Goal: Task Accomplishment & Management: Manage account settings

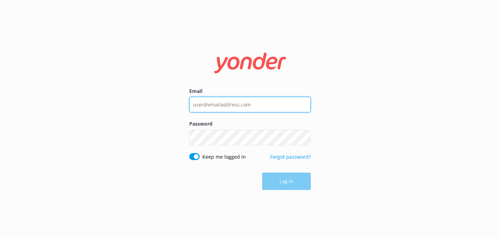
click at [225, 106] on input "Email" at bounding box center [250, 105] width 122 height 16
type input "[EMAIL_ADDRESS][DOMAIN_NAME]"
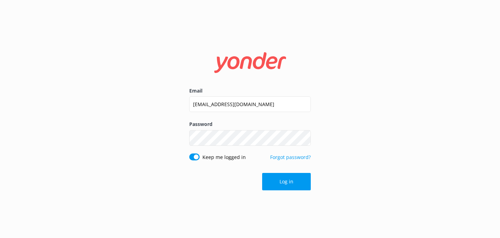
click at [295, 164] on p "Forgot password?" at bounding box center [290, 160] width 41 height 15
click at [295, 180] on button "Log in" at bounding box center [286, 181] width 49 height 17
